Goal: Transaction & Acquisition: Register for event/course

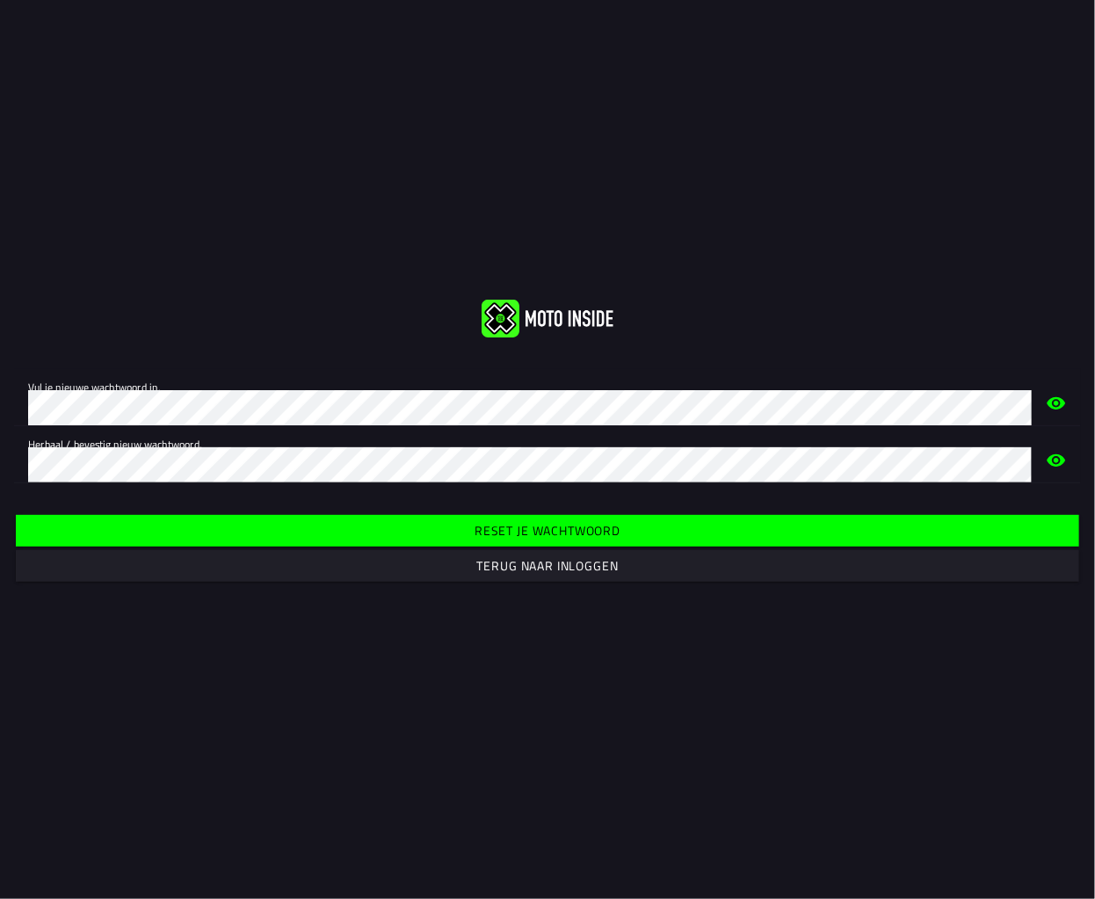
click at [0, 0] on slot "Reset je wachtwoord" at bounding box center [0, 0] width 0 height 0
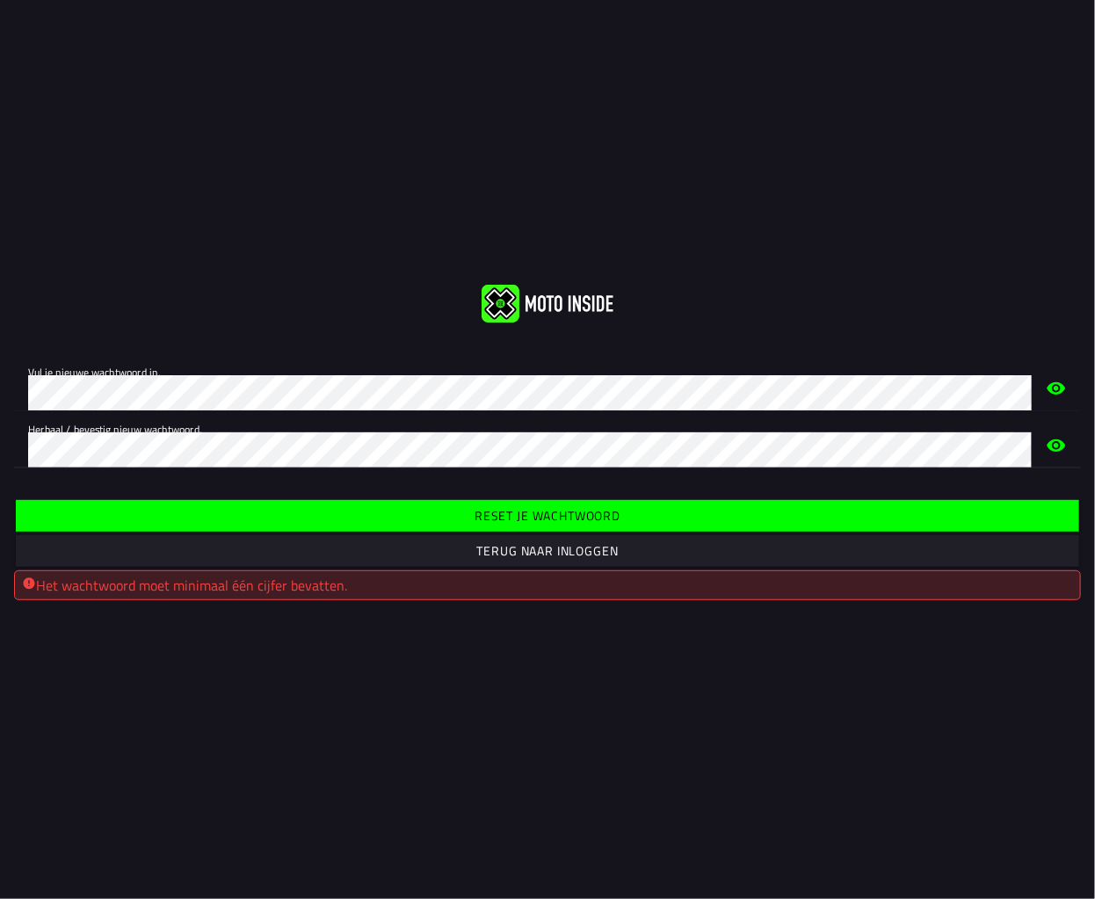
click at [539, 525] on span "Reset je wachtwoord" at bounding box center [547, 516] width 1037 height 32
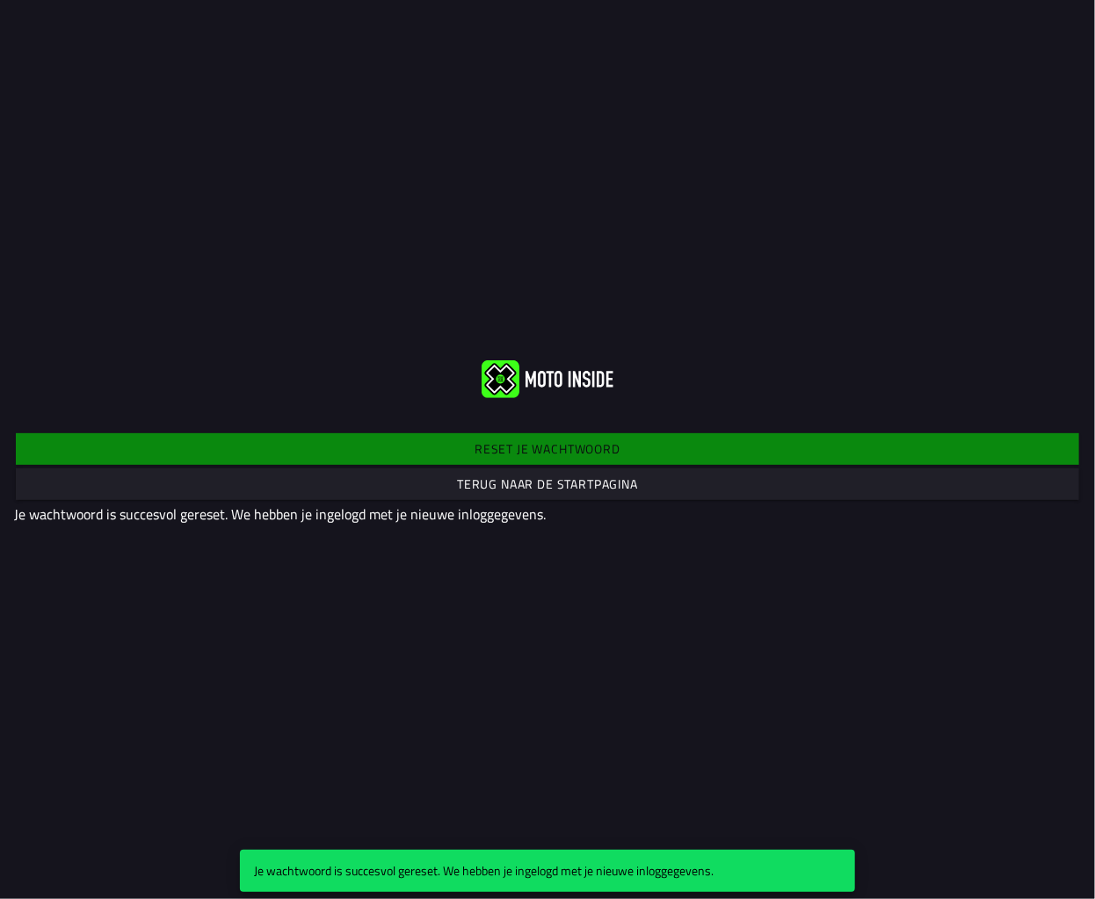
click at [0, 0] on slot "Terug naar de startpagina" at bounding box center [0, 0] width 0 height 0
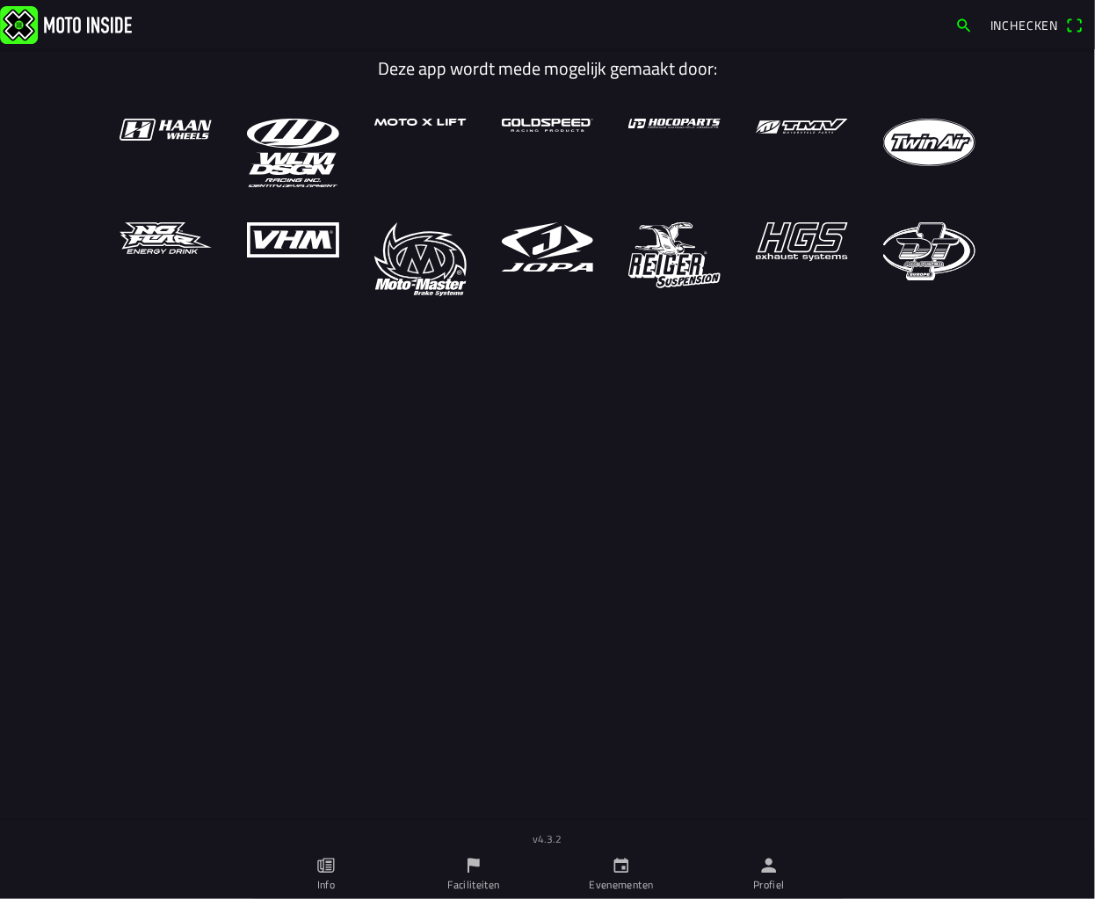
click at [1039, 16] on span "Inchecken" at bounding box center [1024, 25] width 69 height 18
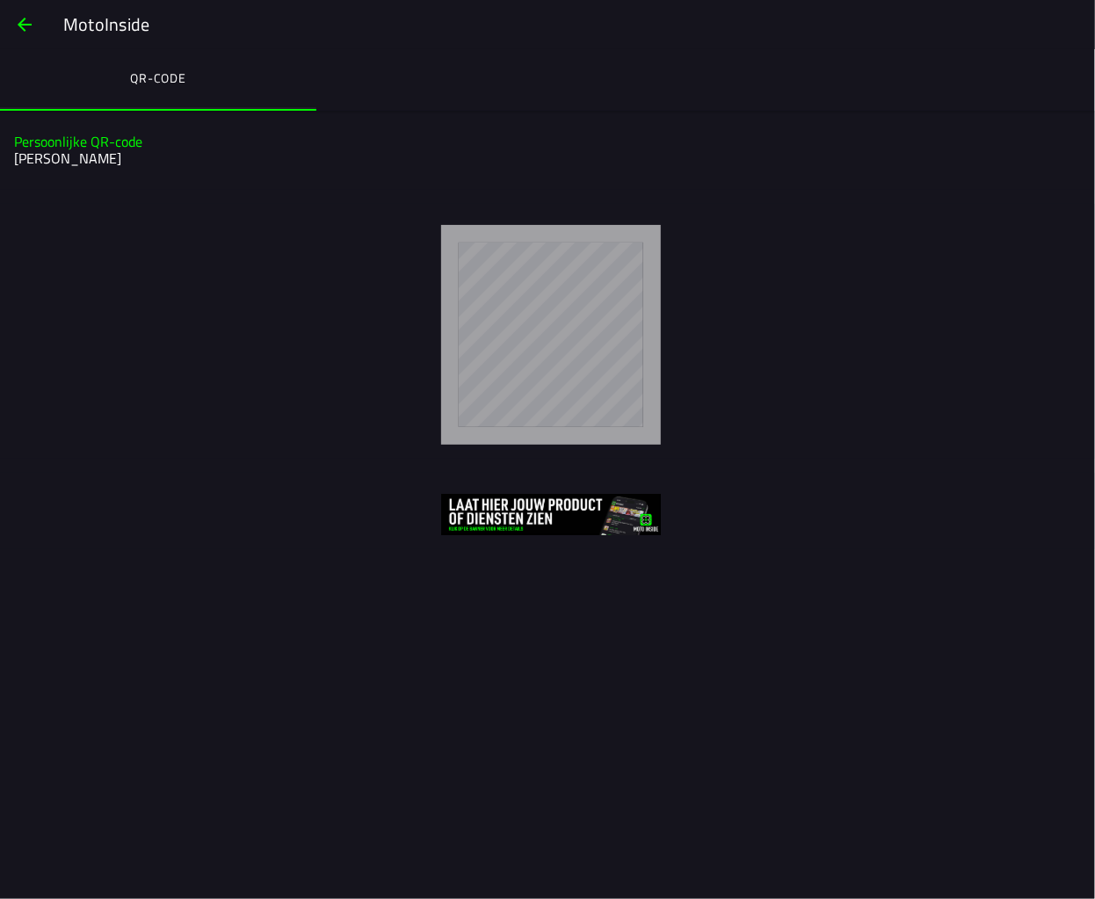
click at [33, 25] on span "button" at bounding box center [24, 25] width 21 height 42
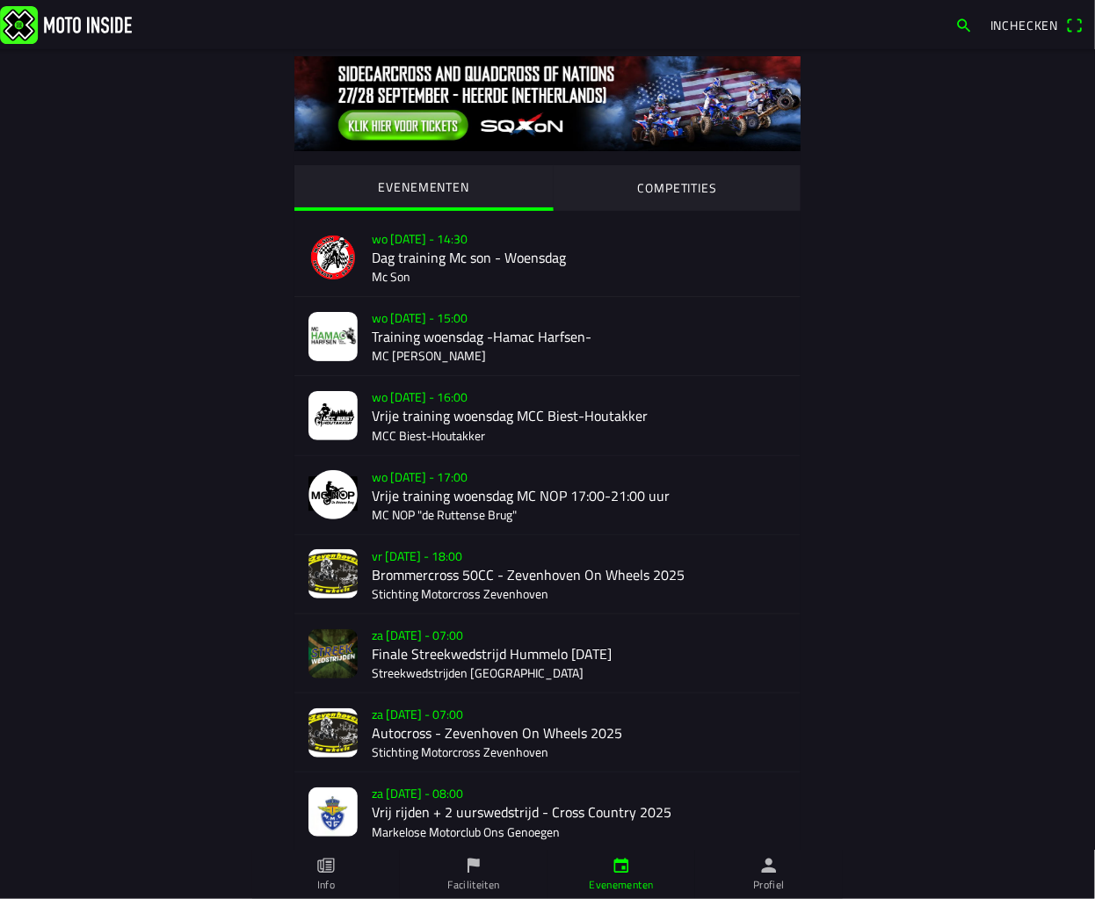
click at [751, 873] on link "Profiel" at bounding box center [769, 874] width 148 height 49
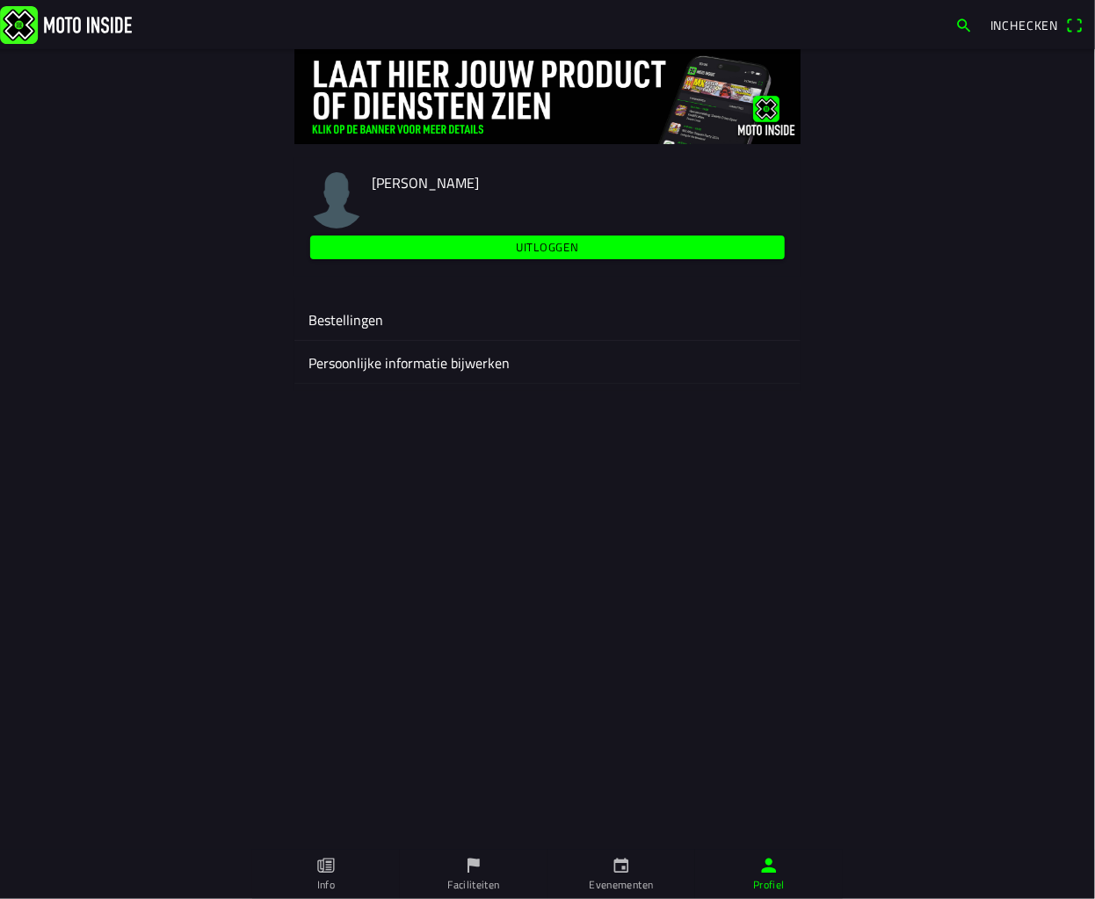
click at [608, 873] on link "Evenementen" at bounding box center [621, 874] width 148 height 49
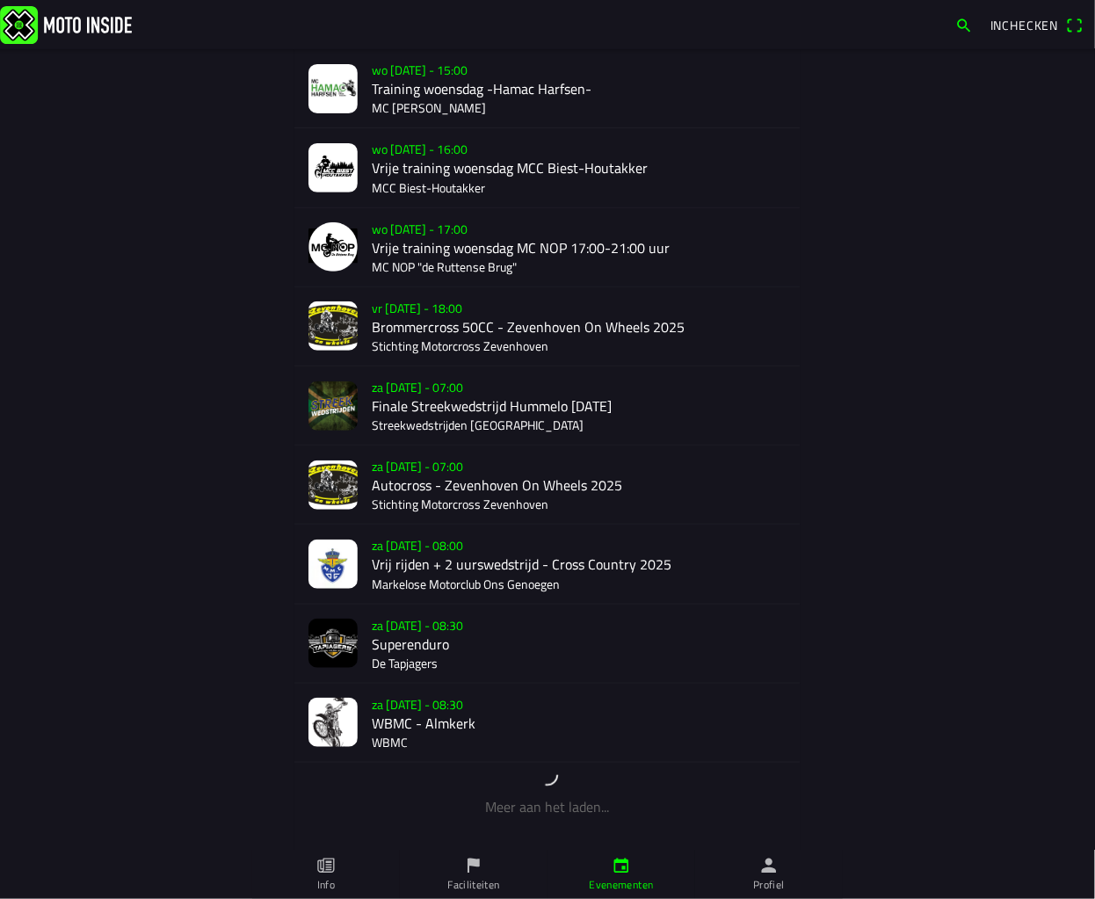
scroll to position [260, 0]
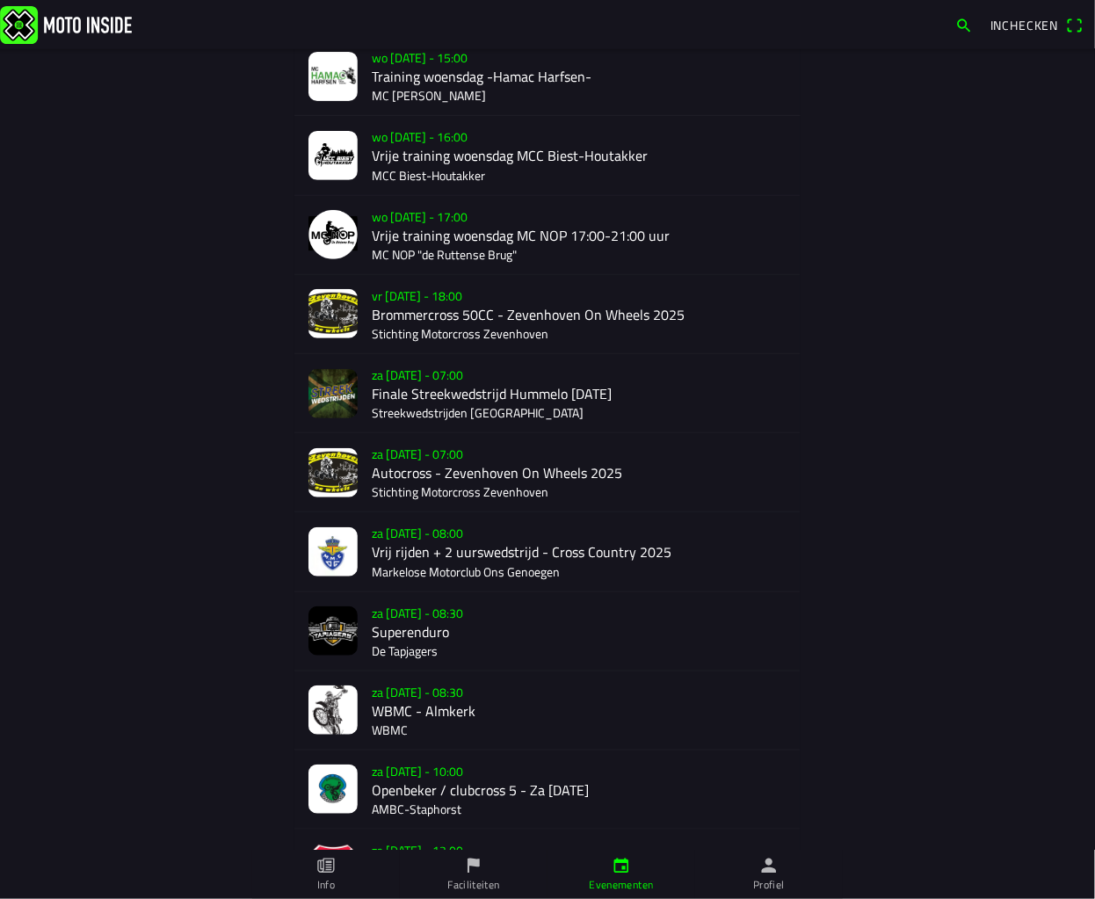
click at [426, 614] on div "za [DATE] - 08:30 Superenduro De Tapjagers" at bounding box center [579, 631] width 415 height 78
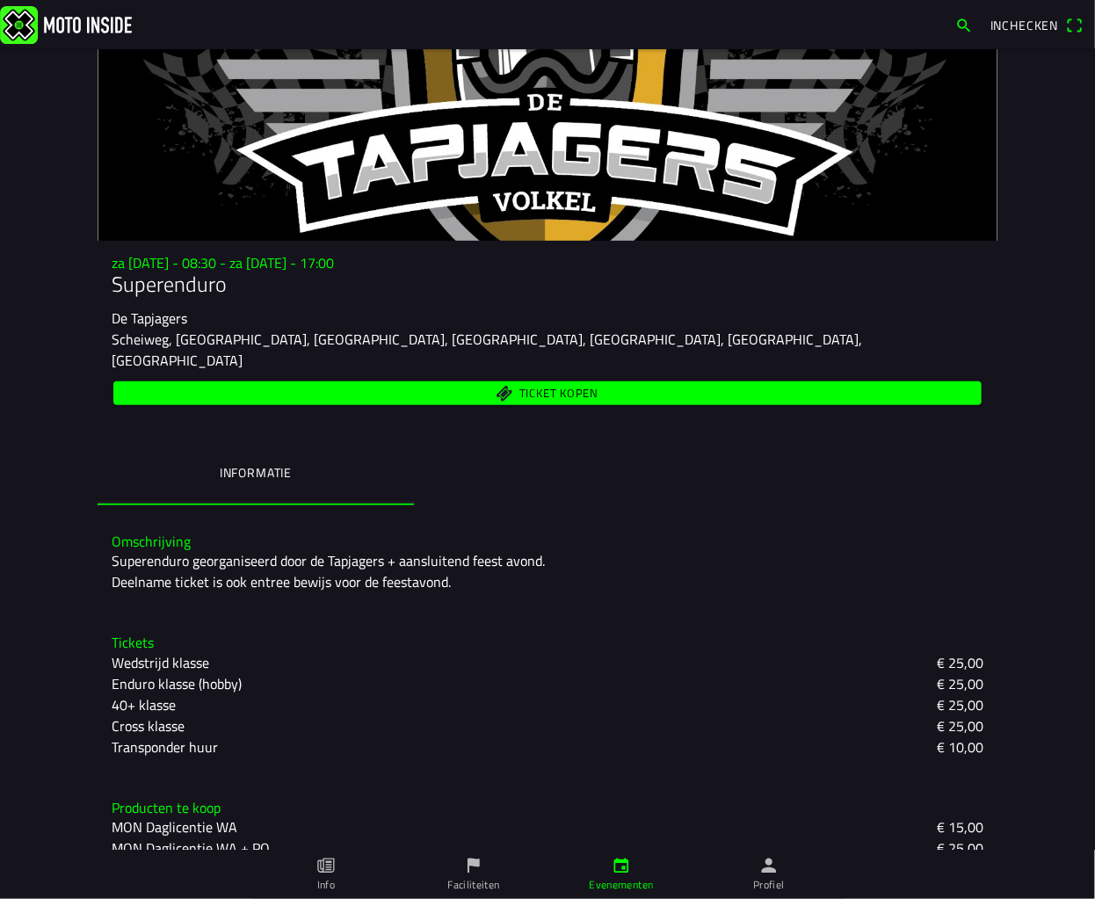
scroll to position [79, 0]
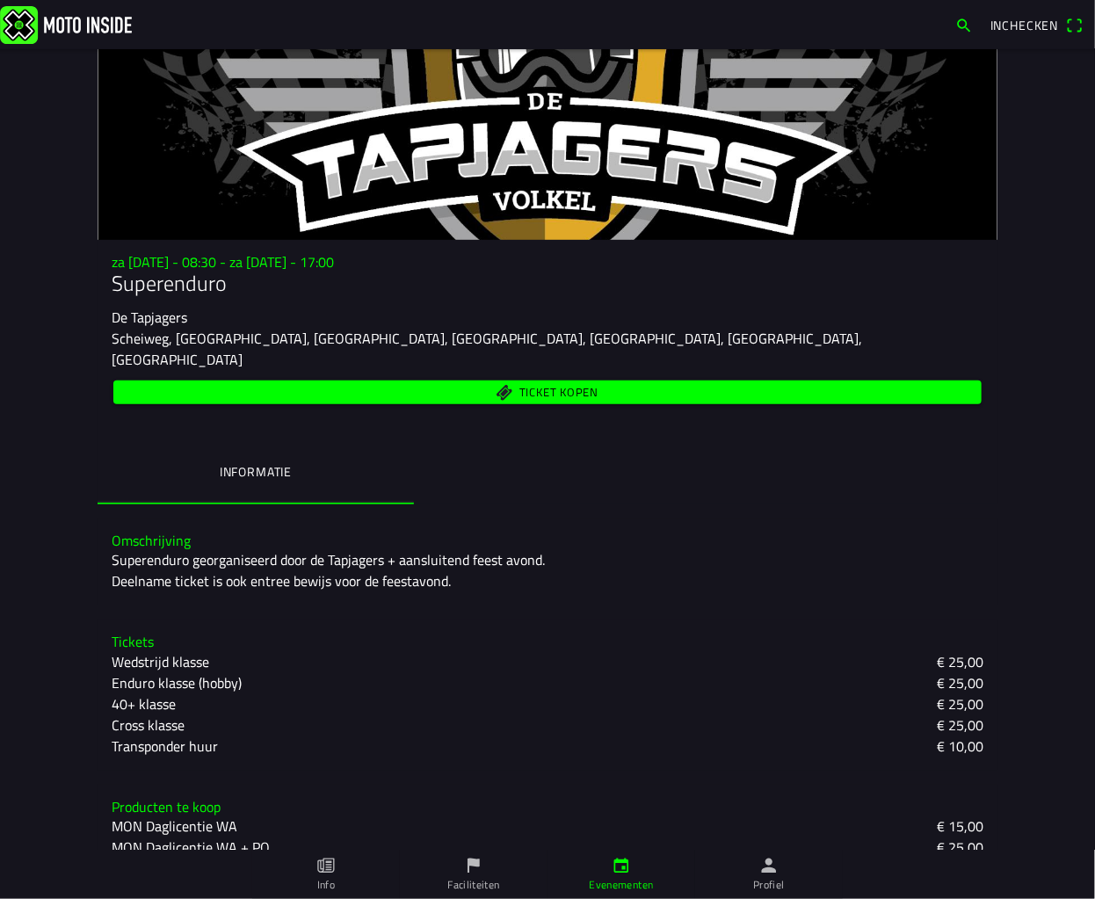
click at [0, 0] on slot "Enduro klasse (hobby)" at bounding box center [0, 0] width 0 height 0
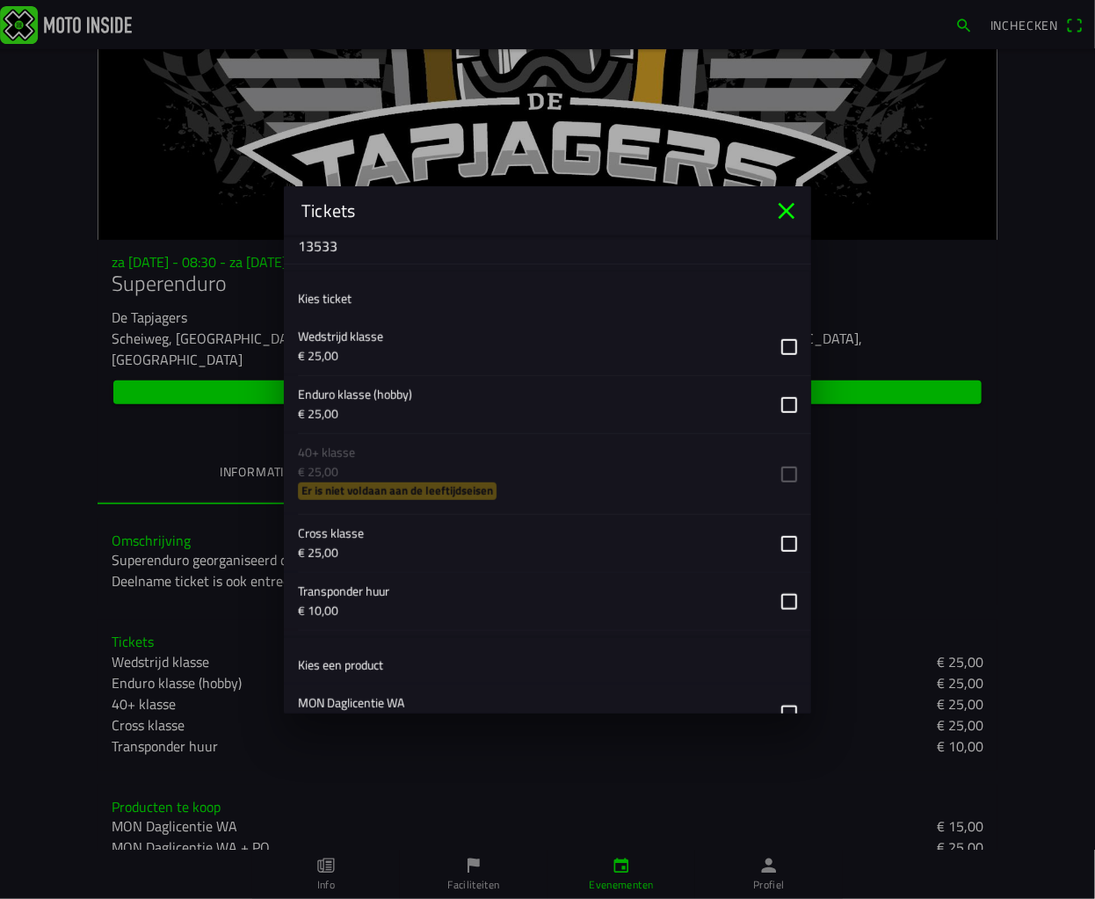
scroll to position [703, 0]
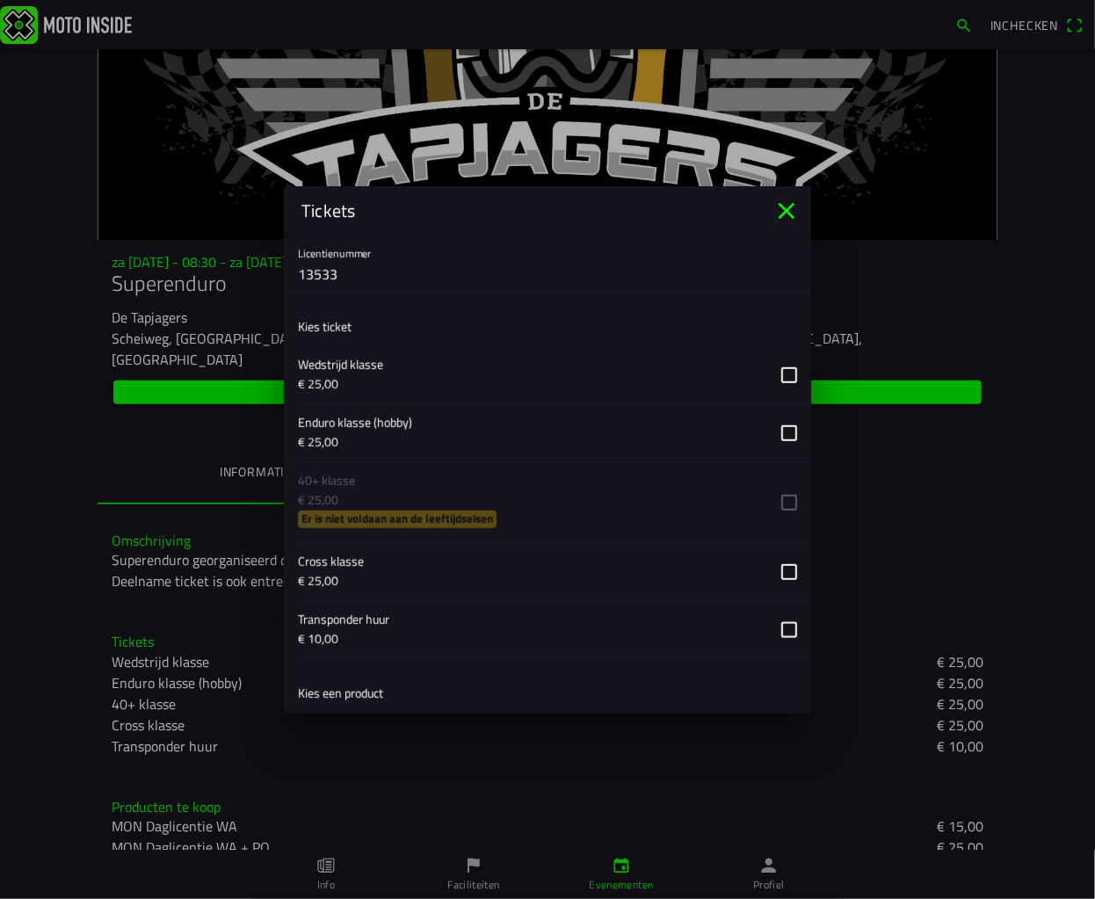
click at [783, 441] on button "button" at bounding box center [554, 432] width 513 height 57
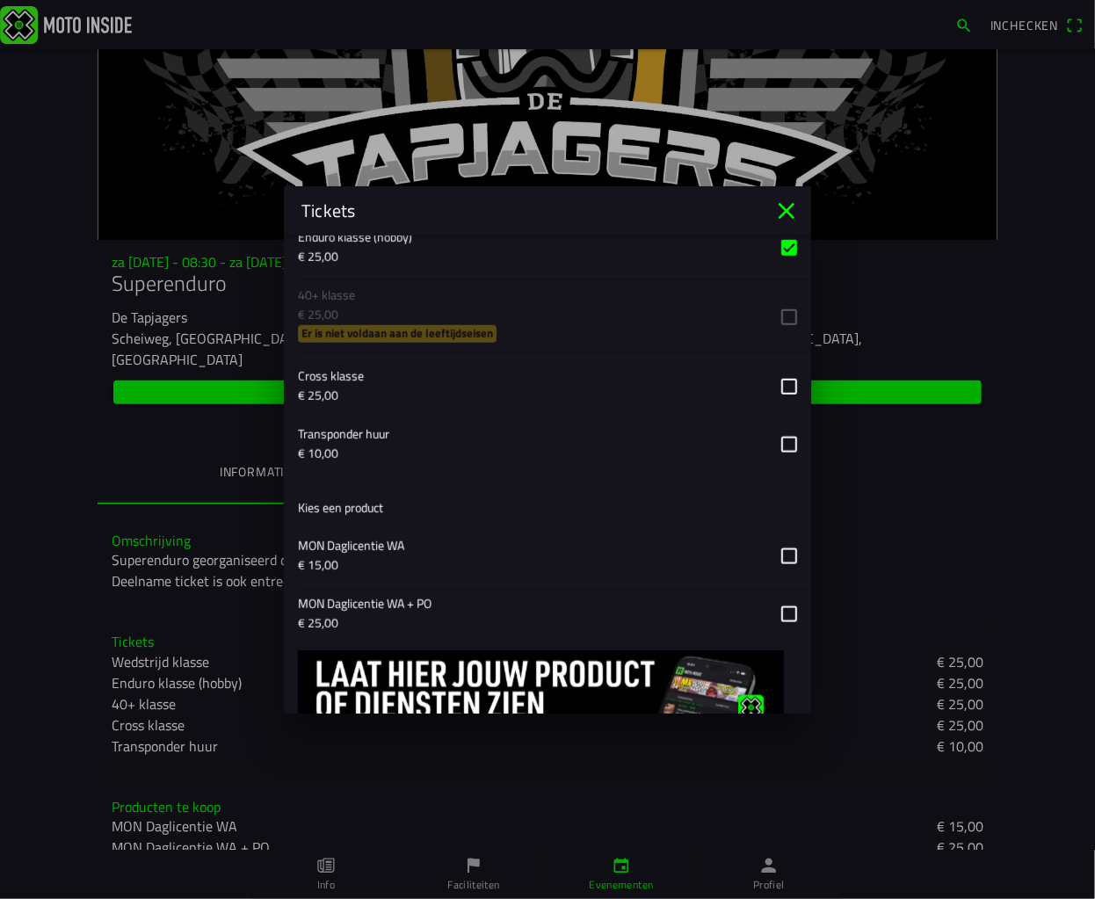
scroll to position [963, 0]
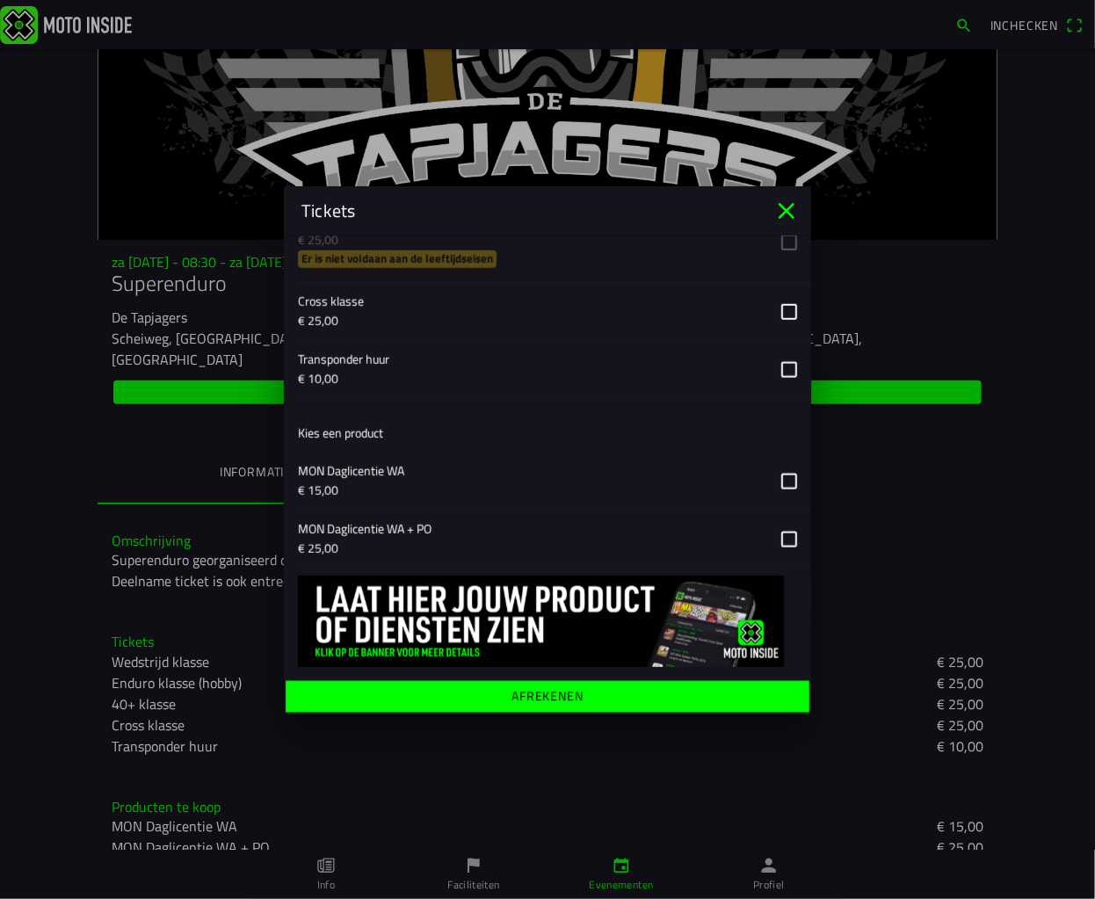
click at [580, 702] on span "Afrekenen" at bounding box center [547, 696] width 496 height 32
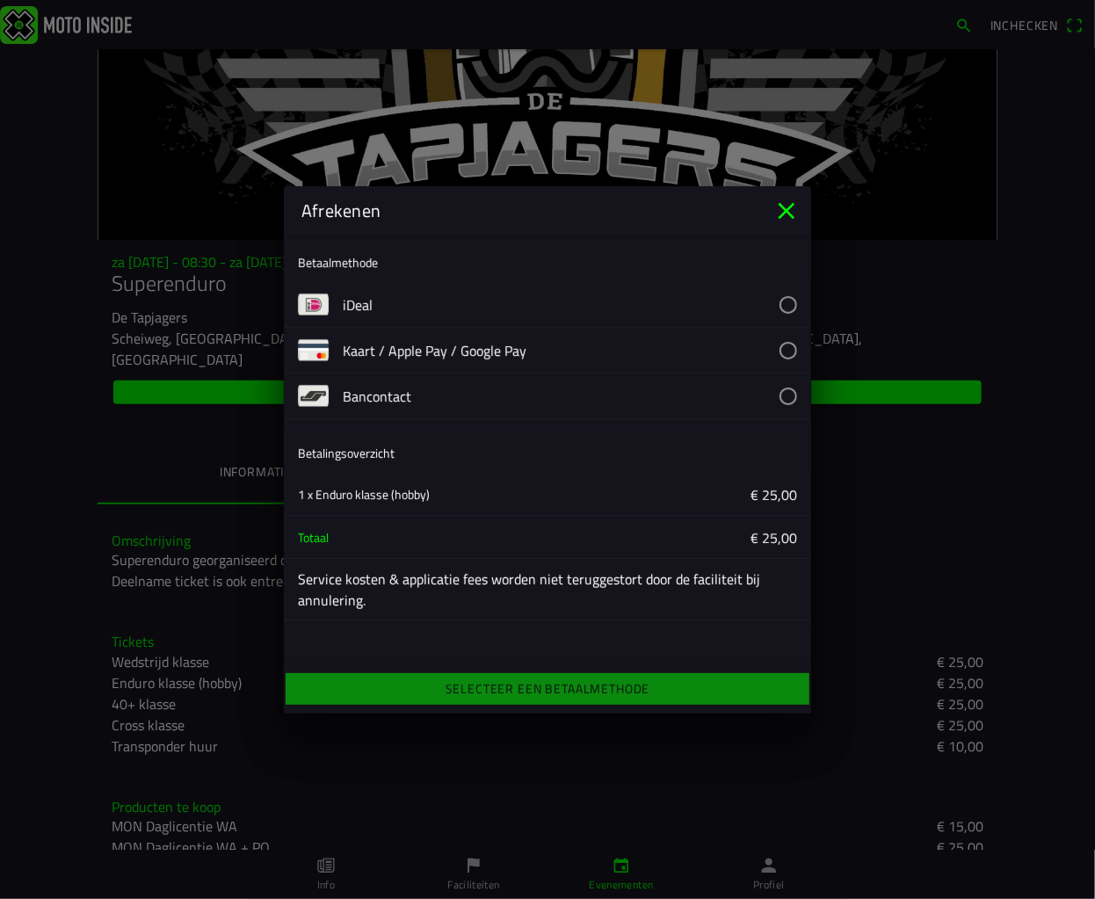
click at [781, 304] on button "button" at bounding box center [577, 304] width 468 height 45
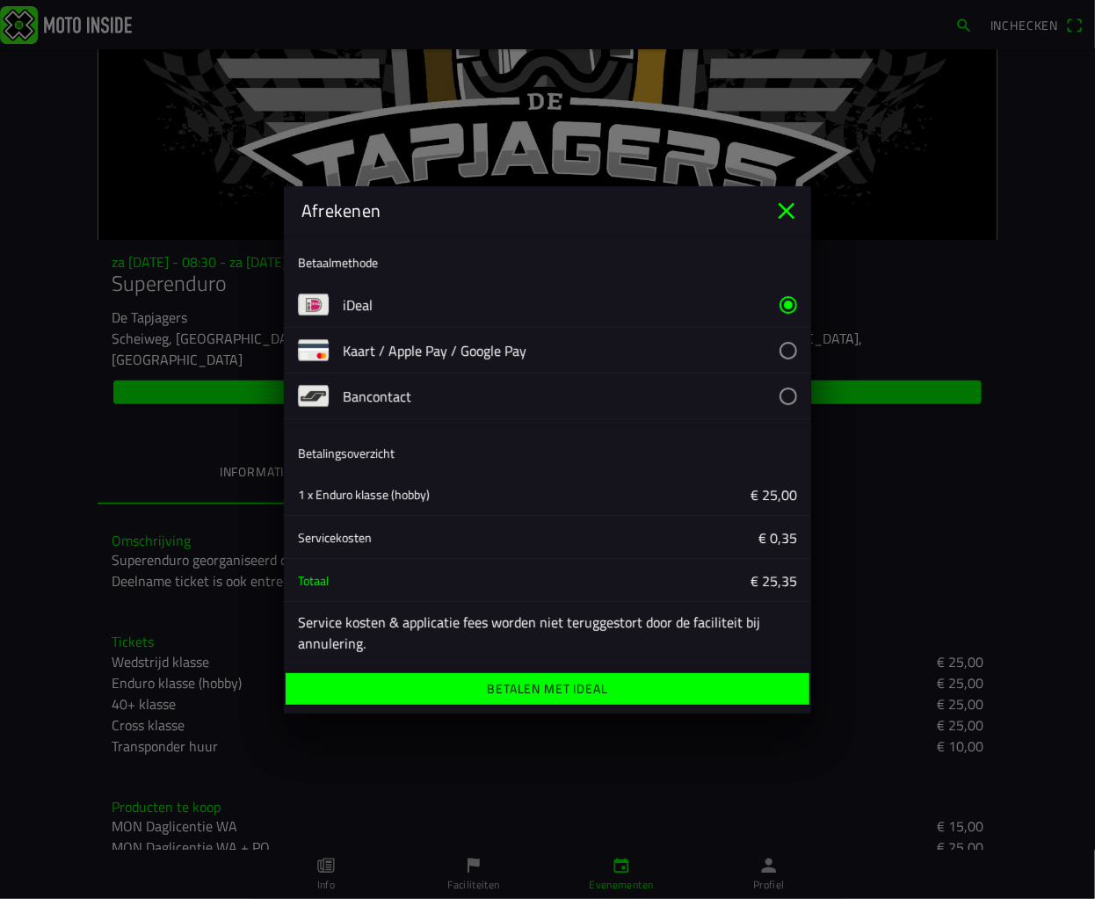
scroll to position [4, 0]
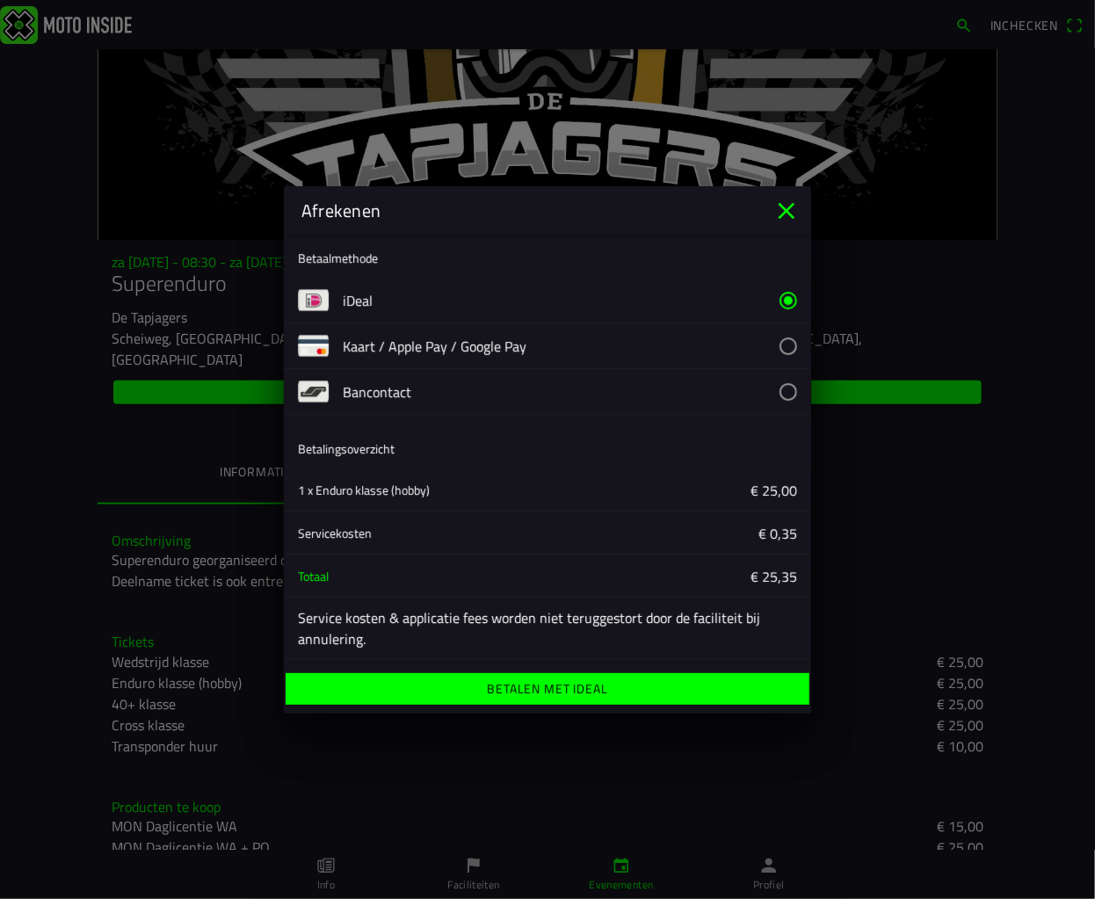
drag, startPoint x: 594, startPoint y: 679, endPoint x: 584, endPoint y: 677, distance: 9.8
click at [590, 677] on span "Betalen met iDeal" at bounding box center [547, 689] width 496 height 32
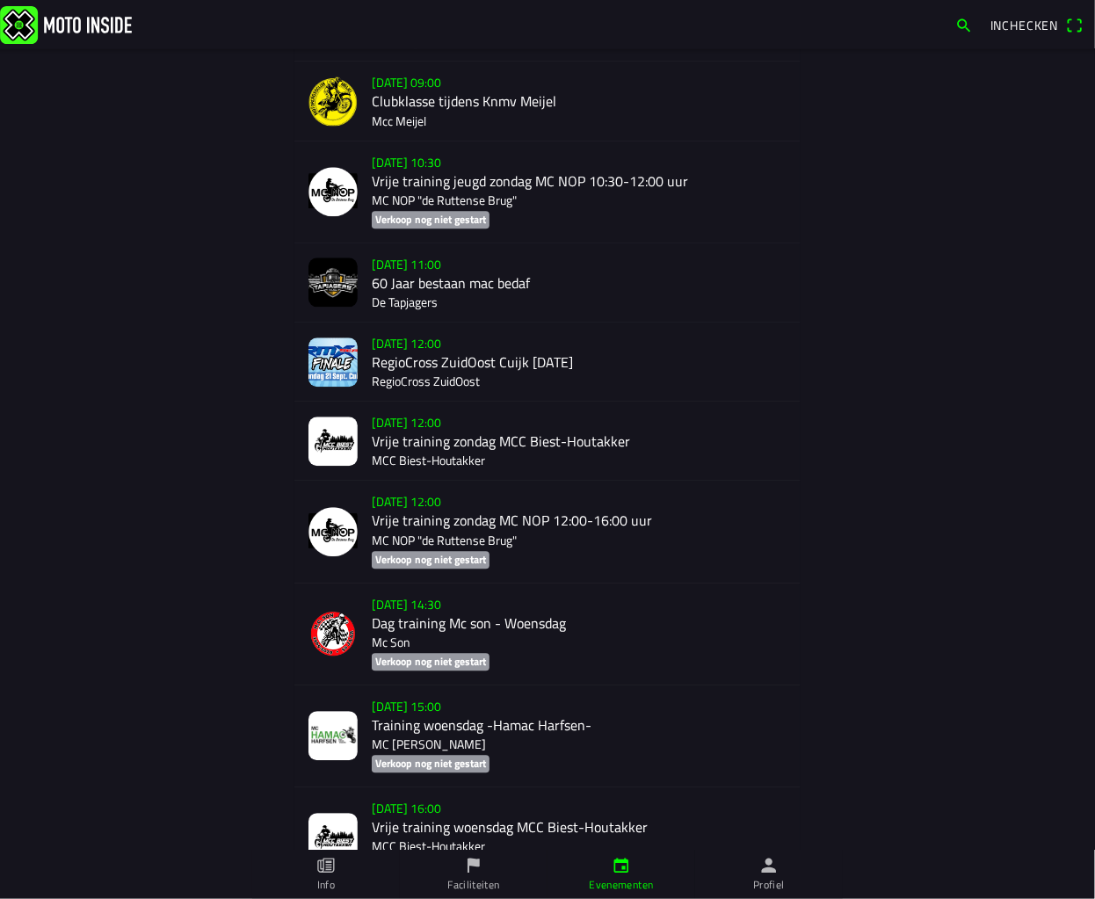
scroll to position [1575, 0]
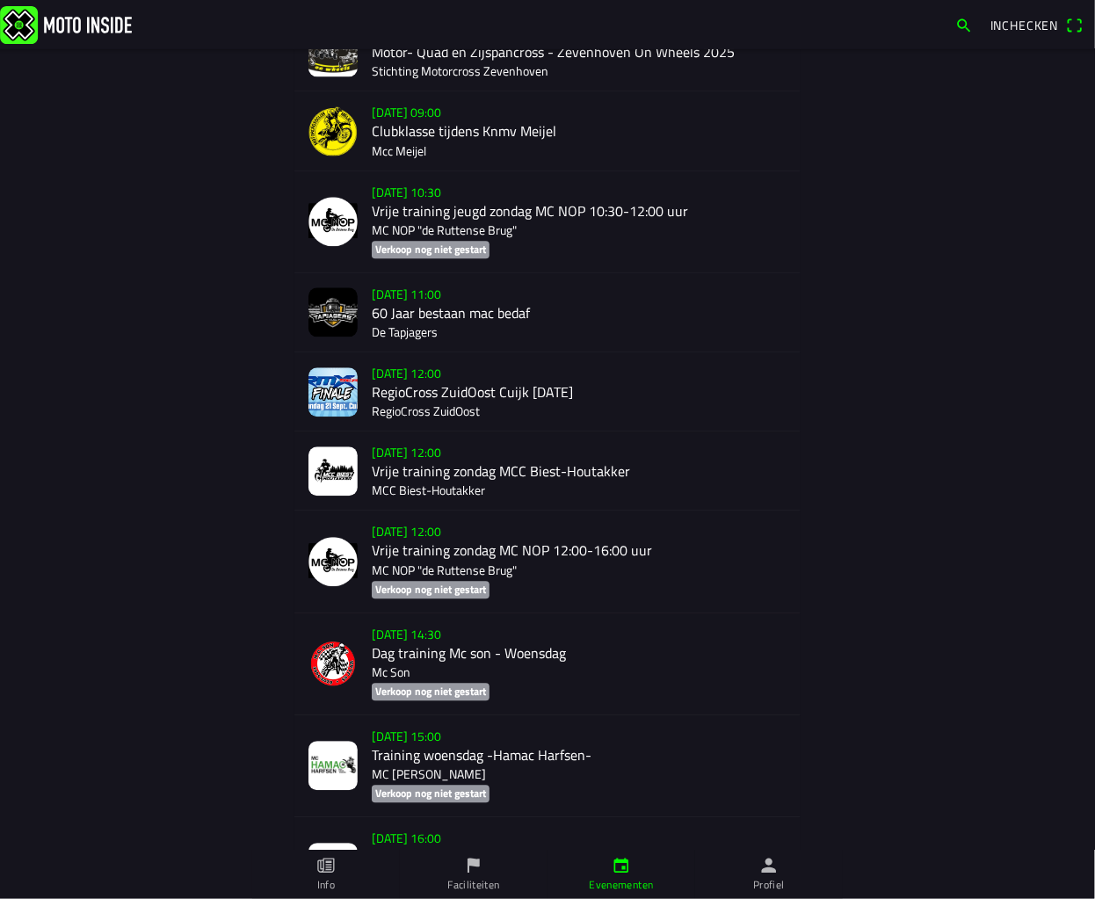
click at [460, 313] on div "zo 21 sep. - 11:00 60 Jaar bestaan mac bedaf De Tapjagers" at bounding box center [579, 312] width 415 height 78
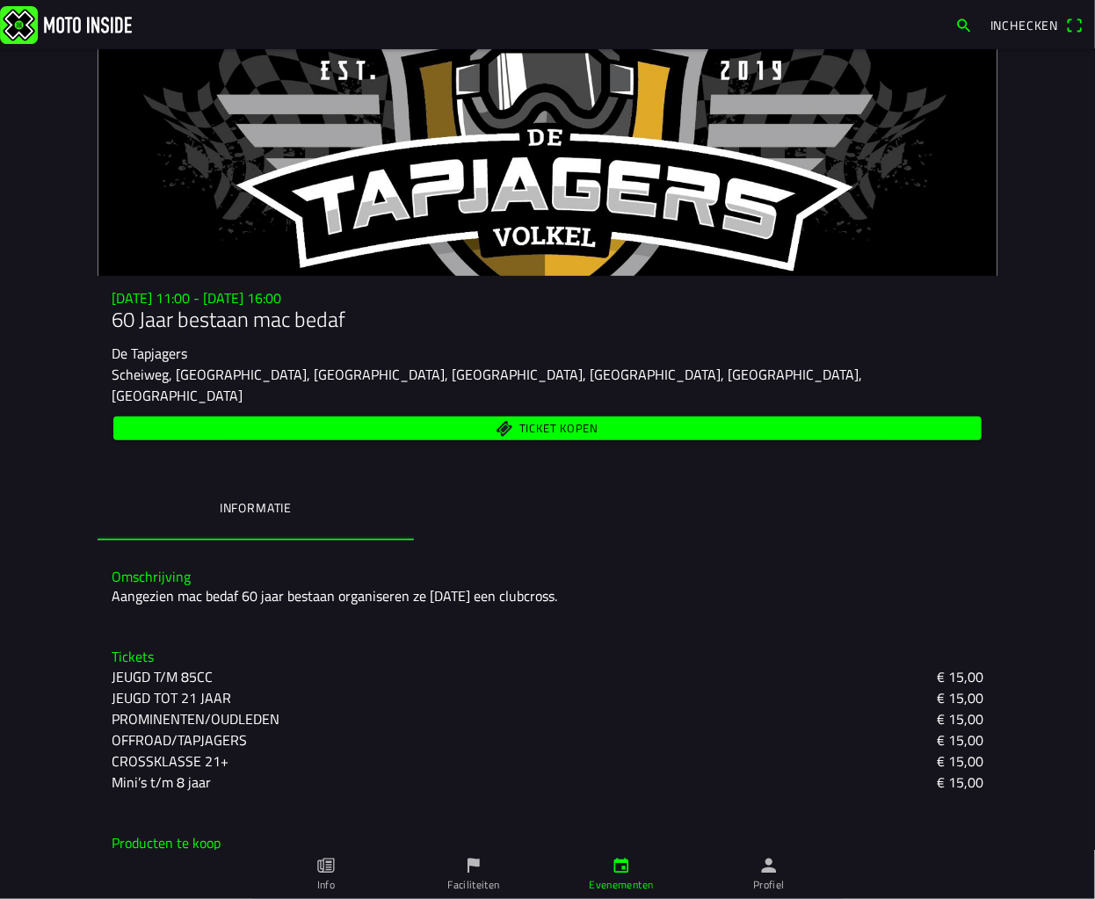
scroll to position [79, 0]
